Goal: Find specific page/section: Find specific page/section

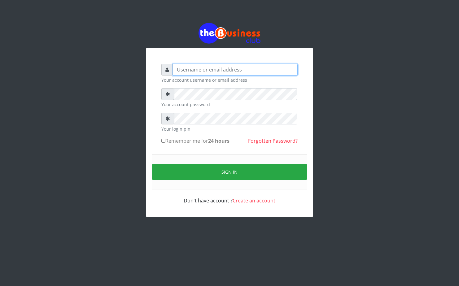
type input "alfredglad1111@gmail.com"
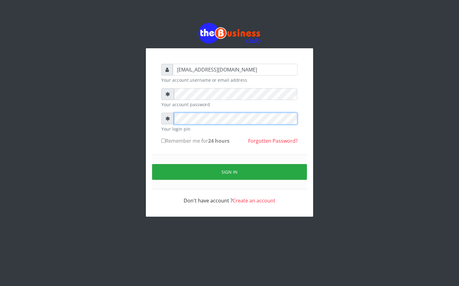
click at [166, 122] on div at bounding box center [229, 119] width 136 height 12
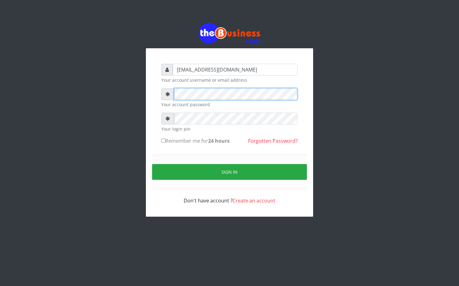
click at [159, 93] on div "alfredglad1111@gmail.com Your account username or email address Your account pa…" at bounding box center [229, 134] width 149 height 153
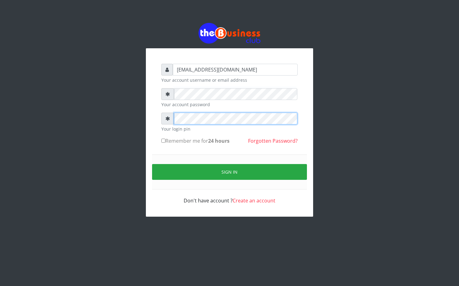
click at [152, 118] on div "alfredglad1111@gmail.com Your account username or email address Your account pa…" at bounding box center [229, 132] width 167 height 169
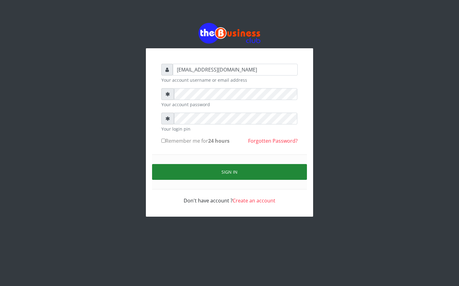
click at [206, 173] on button "Sign in" at bounding box center [229, 172] width 155 height 16
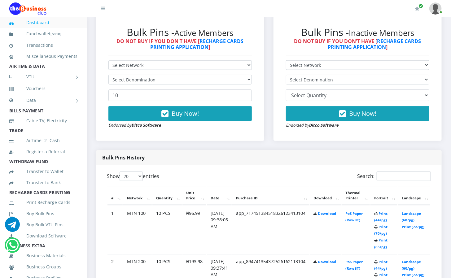
scroll to position [279, 0]
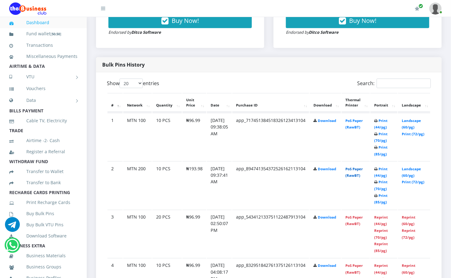
click at [363, 171] on link "PoS Paper (RawBT)" at bounding box center [353, 172] width 17 height 11
click at [366, 120] on td "PoS Paper (RawBT)" at bounding box center [356, 137] width 28 height 48
click at [363, 123] on link "PoS Paper (RawBT)" at bounding box center [353, 123] width 17 height 11
